Goal: Task Accomplishment & Management: Use online tool/utility

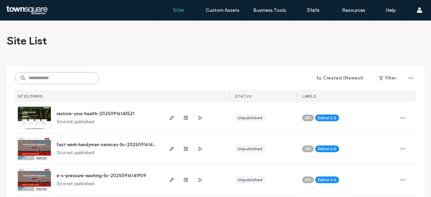
click at [44, 76] on input at bounding box center [57, 78] width 84 height 12
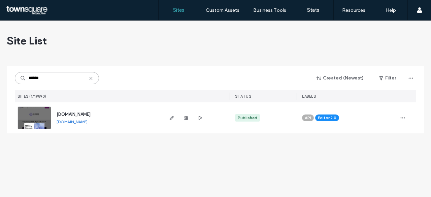
type input "******"
click at [91, 113] on span "[DOMAIN_NAME]" at bounding box center [74, 114] width 34 height 5
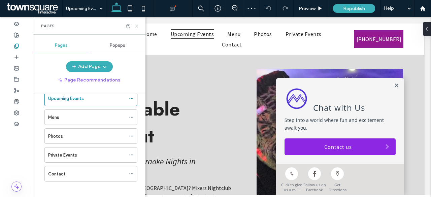
click at [137, 26] on use at bounding box center [136, 26] width 3 height 3
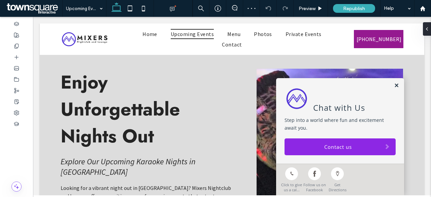
click at [394, 85] on link at bounding box center [396, 86] width 5 height 6
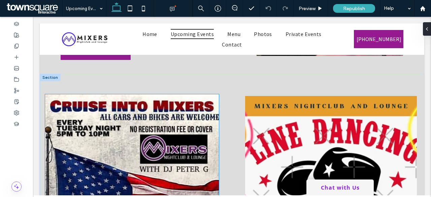
scroll to position [269, 0]
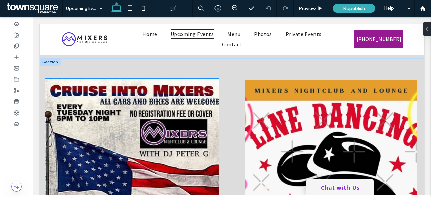
click at [142, 108] on img at bounding box center [132, 198] width 174 height 238
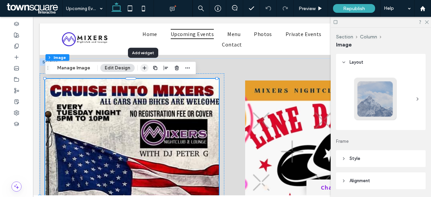
click at [142, 66] on icon "button" at bounding box center [144, 67] width 5 height 5
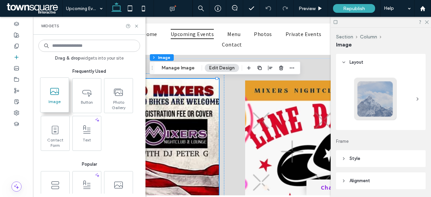
click at [54, 91] on icon at bounding box center [54, 91] width 11 height 11
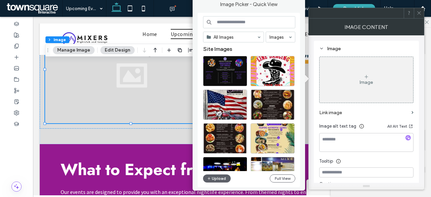
scroll to position [511, 0]
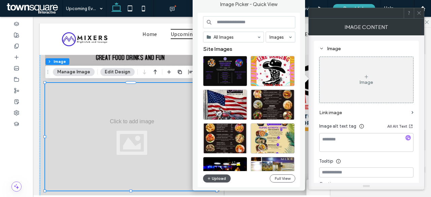
click at [215, 181] on button "Upload" at bounding box center [217, 178] width 28 height 8
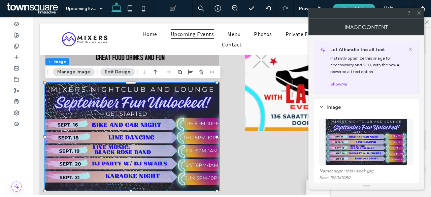
click at [419, 14] on icon at bounding box center [418, 12] width 5 height 5
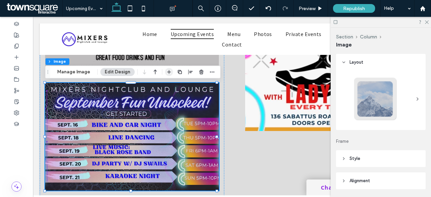
click at [170, 71] on icon "button" at bounding box center [168, 71] width 5 height 5
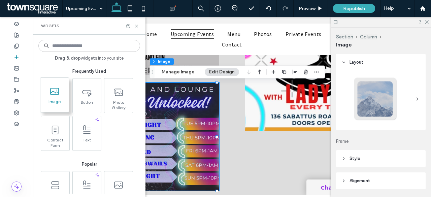
click at [50, 100] on span "Image" at bounding box center [54, 103] width 28 height 9
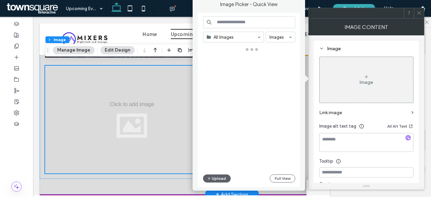
scroll to position [661, 0]
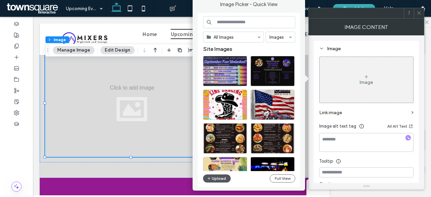
click at [220, 179] on button "Upload" at bounding box center [217, 178] width 28 height 8
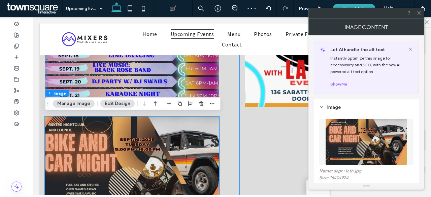
scroll to position [627, 0]
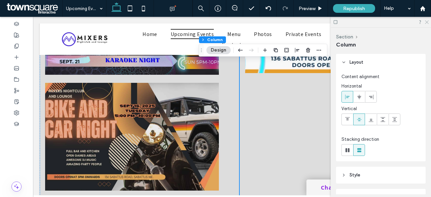
click at [427, 22] on use at bounding box center [427, 23] width 4 height 4
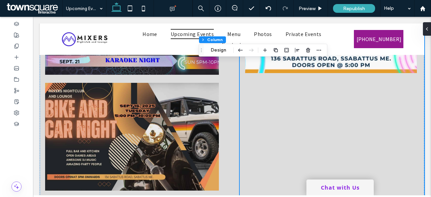
click at [264, 51] on use "button" at bounding box center [265, 50] width 4 height 4
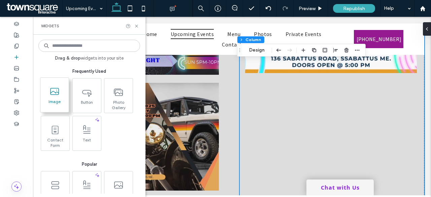
click at [48, 102] on span "Image" at bounding box center [54, 103] width 28 height 9
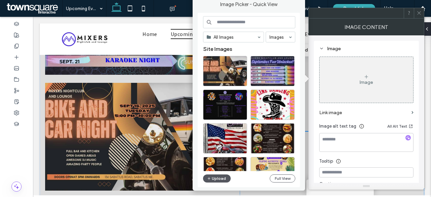
click at [217, 179] on button "Upload" at bounding box center [217, 178] width 28 height 8
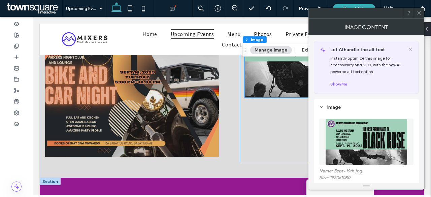
scroll to position [695, 0]
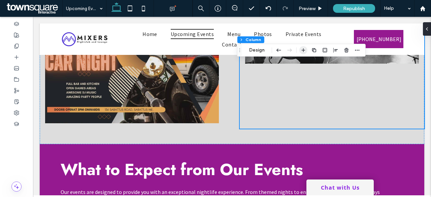
click at [303, 51] on icon "button" at bounding box center [303, 49] width 5 height 5
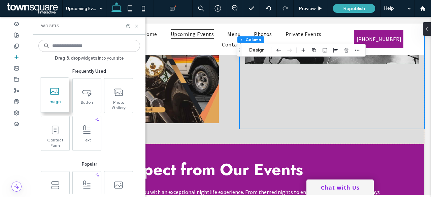
click at [56, 94] on use at bounding box center [54, 91] width 9 height 7
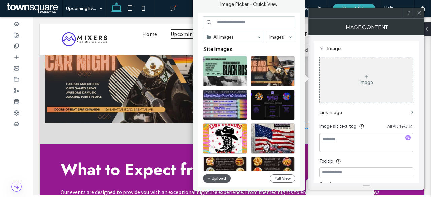
click at [217, 178] on button "Upload" at bounding box center [217, 178] width 28 height 8
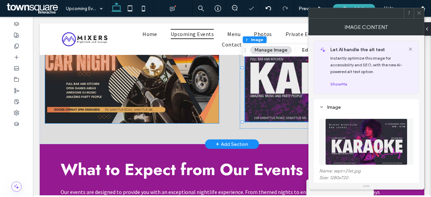
click at [94, 114] on img at bounding box center [132, 69] width 174 height 108
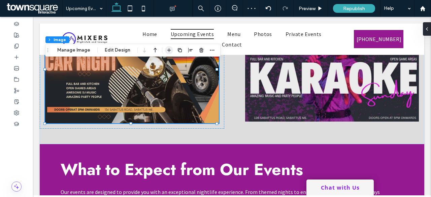
click at [166, 51] on icon "button" at bounding box center [168, 49] width 5 height 5
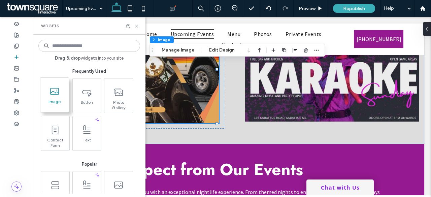
click at [62, 95] on span at bounding box center [54, 91] width 28 height 15
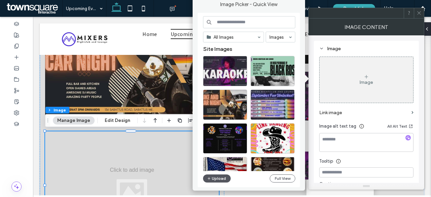
click at [212, 178] on button "Upload" at bounding box center [217, 178] width 28 height 8
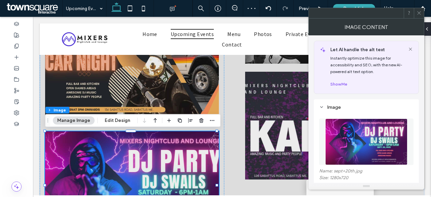
click at [422, 14] on div at bounding box center [419, 13] width 10 height 10
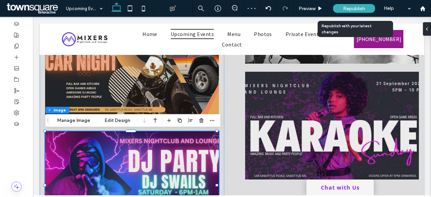
click at [358, 8] on span "Republish" at bounding box center [354, 9] width 22 height 6
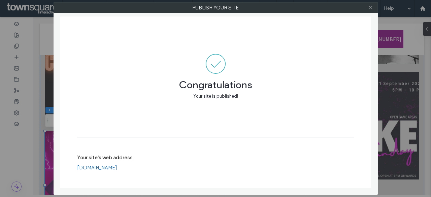
click at [371, 6] on icon at bounding box center [370, 7] width 5 height 5
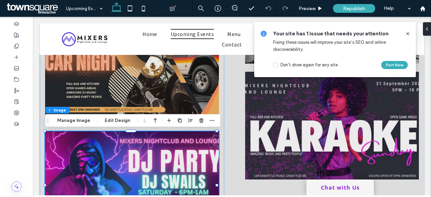
click at [408, 34] on use at bounding box center [407, 33] width 3 height 3
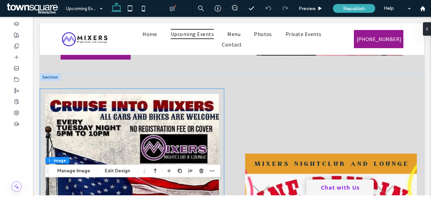
scroll to position [223, 0]
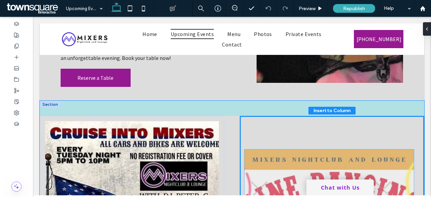
scroll to position [110, 0]
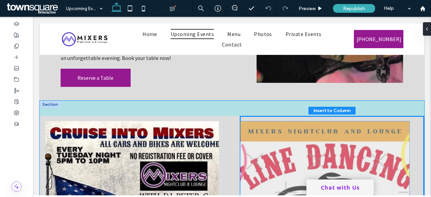
drag, startPoint x: 285, startPoint y: 188, endPoint x: 282, endPoint y: 124, distance: 63.6
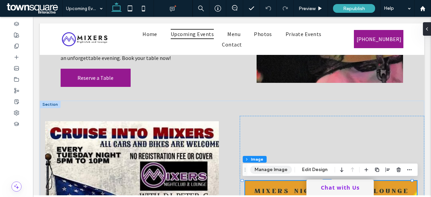
click at [273, 171] on button "Manage Image" at bounding box center [271, 170] width 42 height 8
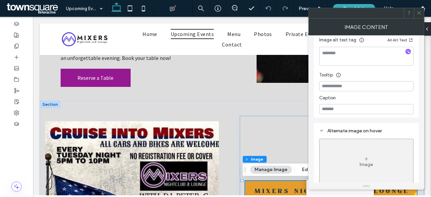
scroll to position [186, 0]
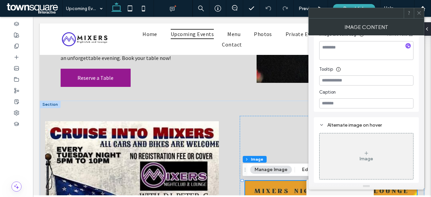
click at [420, 12] on icon at bounding box center [418, 12] width 5 height 5
